Goal: Task Accomplishment & Management: Manage account settings

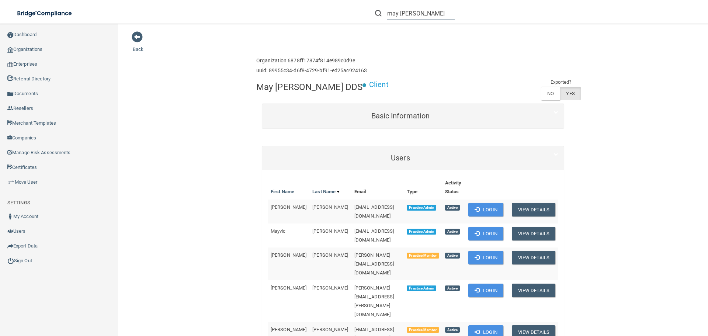
click at [390, 13] on input "may [PERSON_NAME]" at bounding box center [421, 14] width 68 height 14
paste input "[EMAIL_ADDRESS][DOMAIN_NAME]"
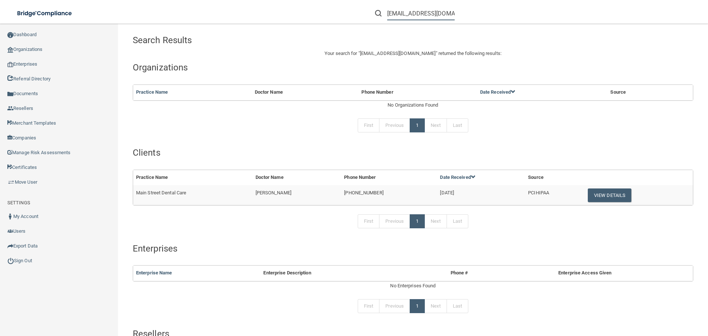
type input "[EMAIL_ADDRESS][DOMAIN_NAME]"
click at [588, 197] on button "View Details" at bounding box center [610, 196] width 44 height 14
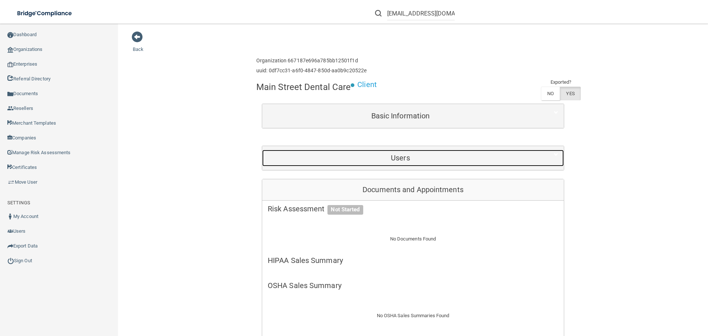
click at [349, 158] on h5 "Users" at bounding box center [401, 158] width 266 height 8
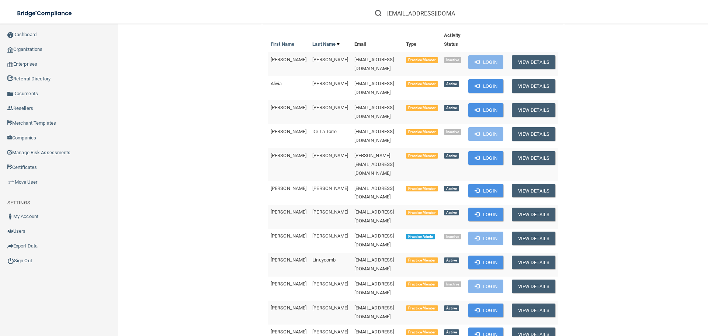
scroll to position [258, 0]
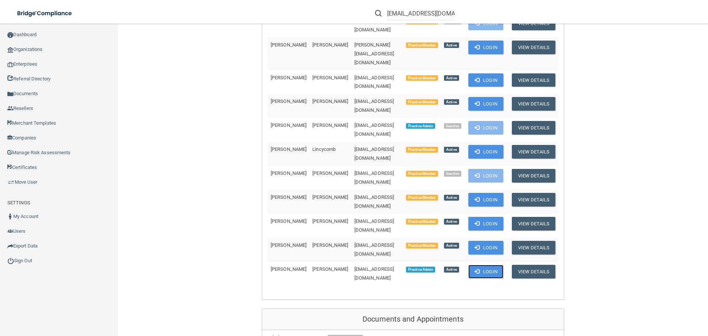
click at [478, 265] on button "Login" at bounding box center [486, 272] width 35 height 14
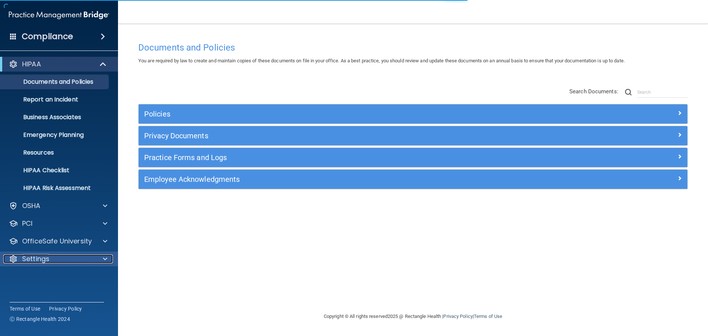
click at [74, 259] on div "Settings" at bounding box center [48, 259] width 91 height 9
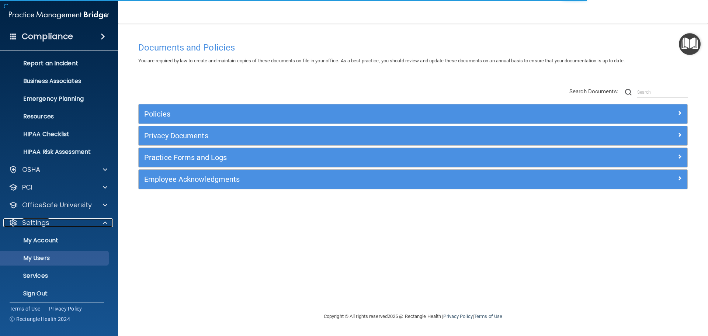
scroll to position [41, 0]
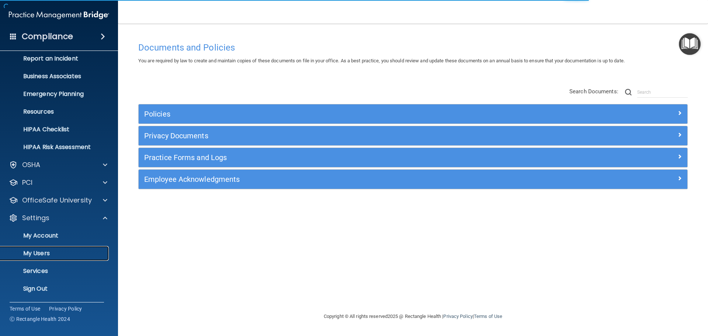
click at [50, 253] on p "My Users" at bounding box center [55, 253] width 101 height 7
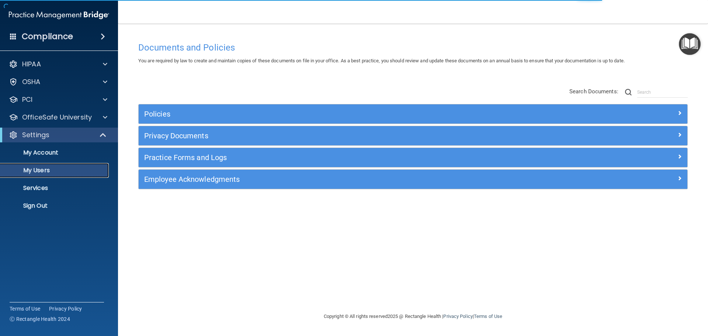
select select "20"
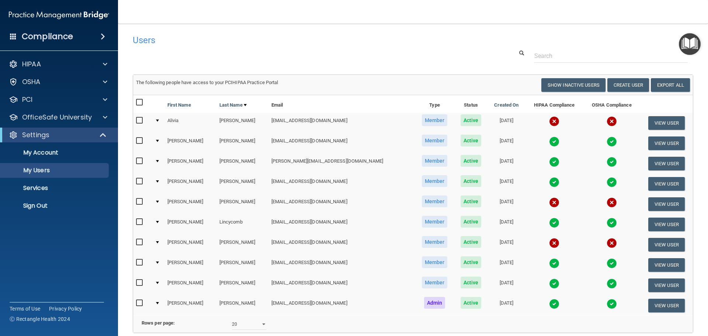
click at [525, 182] on td at bounding box center [554, 184] width 58 height 20
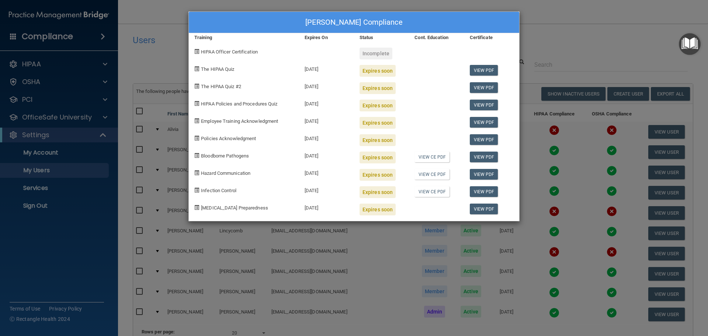
click at [454, 239] on div "Brittany Fitzgerald's Compliance Training Expires On Status Cont. Education Cer…" at bounding box center [354, 168] width 708 height 336
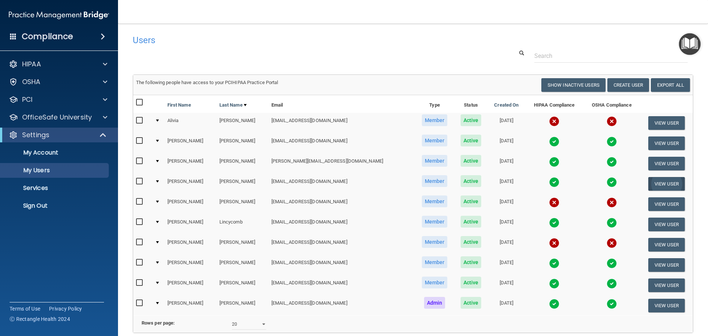
click at [655, 193] on td "View User" at bounding box center [666, 184] width 53 height 20
click at [653, 183] on button "View User" at bounding box center [667, 184] width 37 height 14
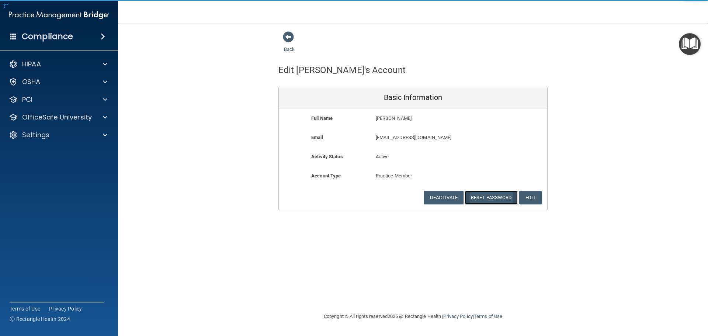
click at [484, 196] on button "Reset Password" at bounding box center [491, 198] width 53 height 14
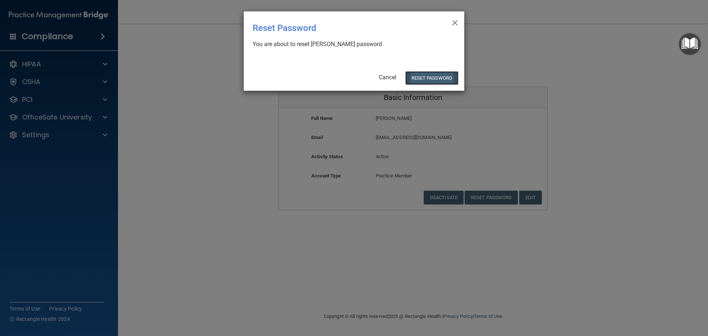
click at [432, 72] on button "Reset Password" at bounding box center [431, 78] width 53 height 14
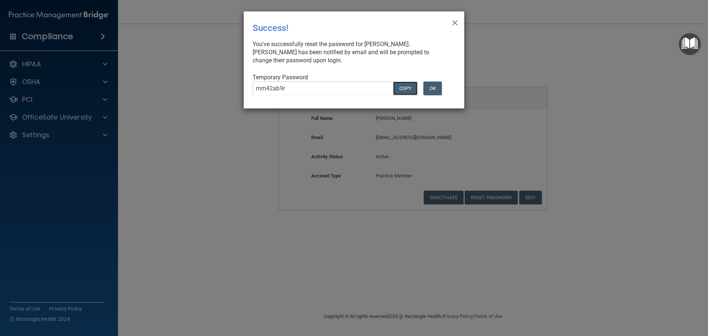
click at [405, 85] on button "COPY" at bounding box center [405, 89] width 24 height 14
